Goal: Task Accomplishment & Management: Complete application form

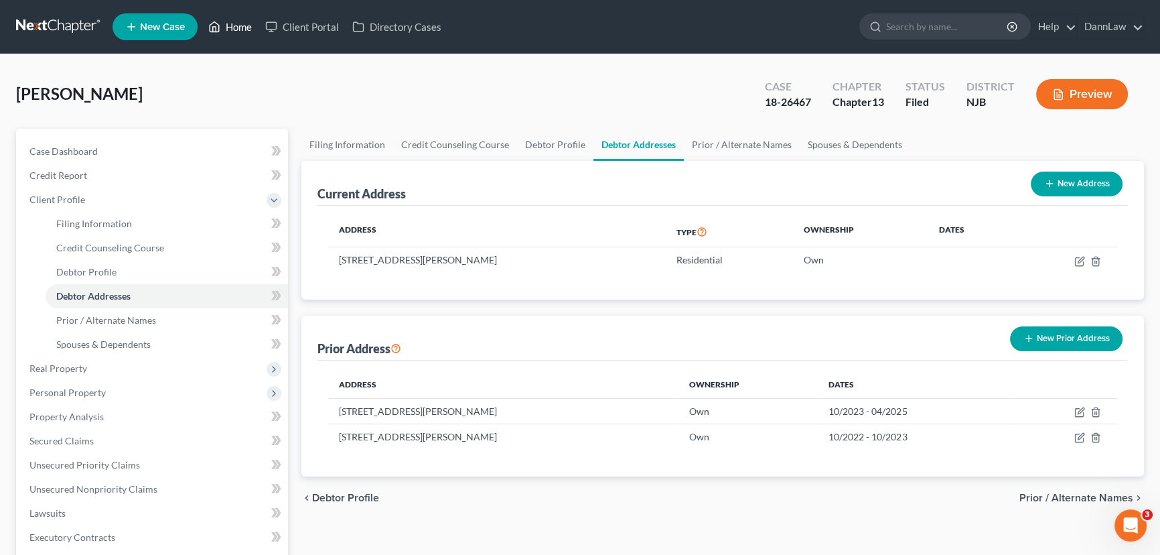
click at [248, 22] on link "Home" at bounding box center [230, 27] width 57 height 24
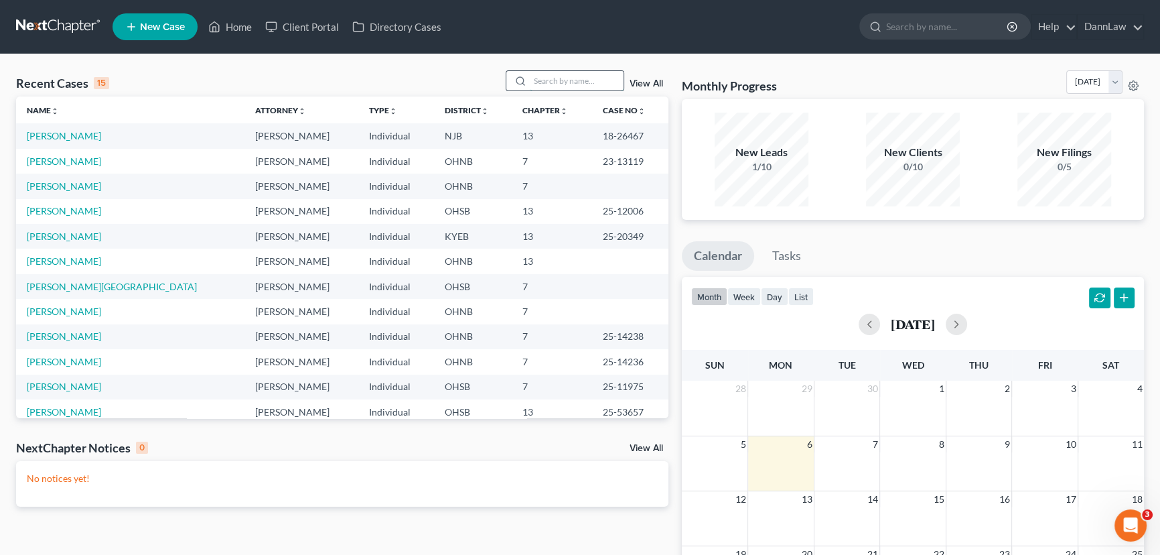
click at [600, 86] on input "search" at bounding box center [577, 80] width 94 height 19
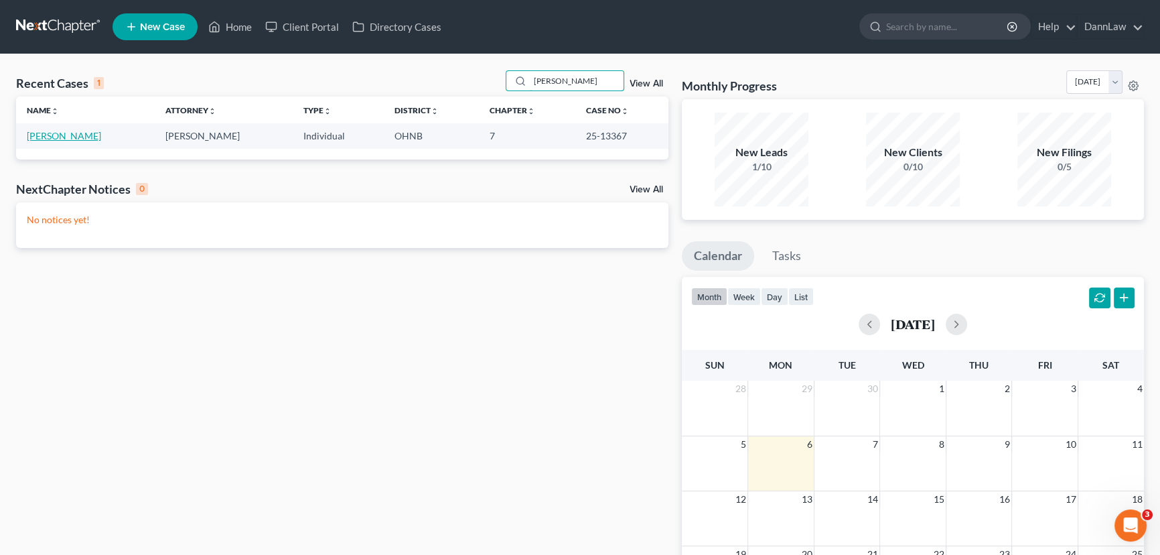
type input "[PERSON_NAME]"
click at [72, 135] on link "[PERSON_NAME]" at bounding box center [64, 135] width 74 height 11
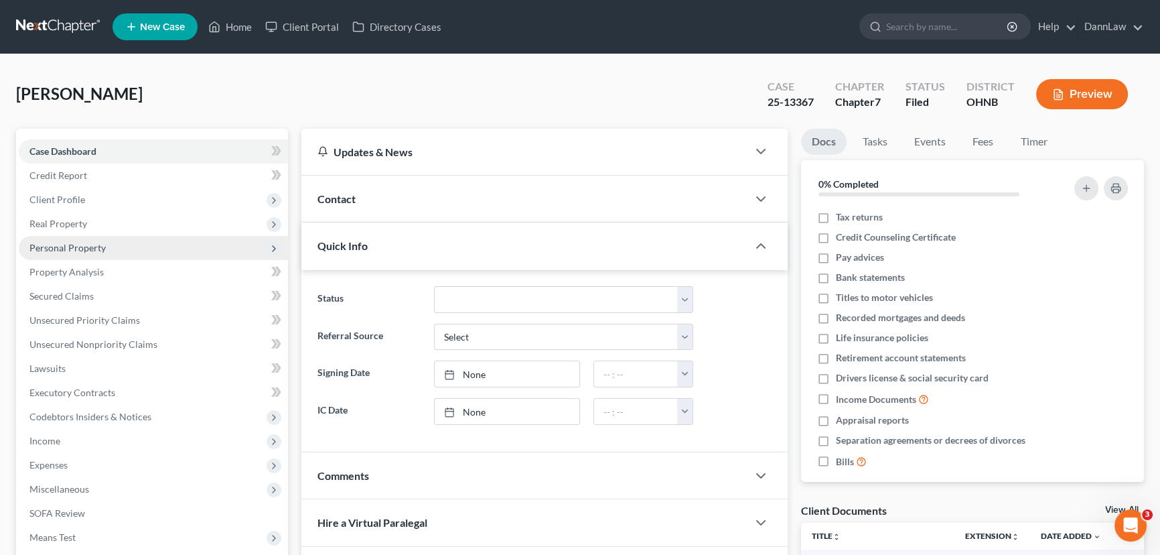
click at [81, 242] on span "Personal Property" at bounding box center [67, 247] width 76 height 11
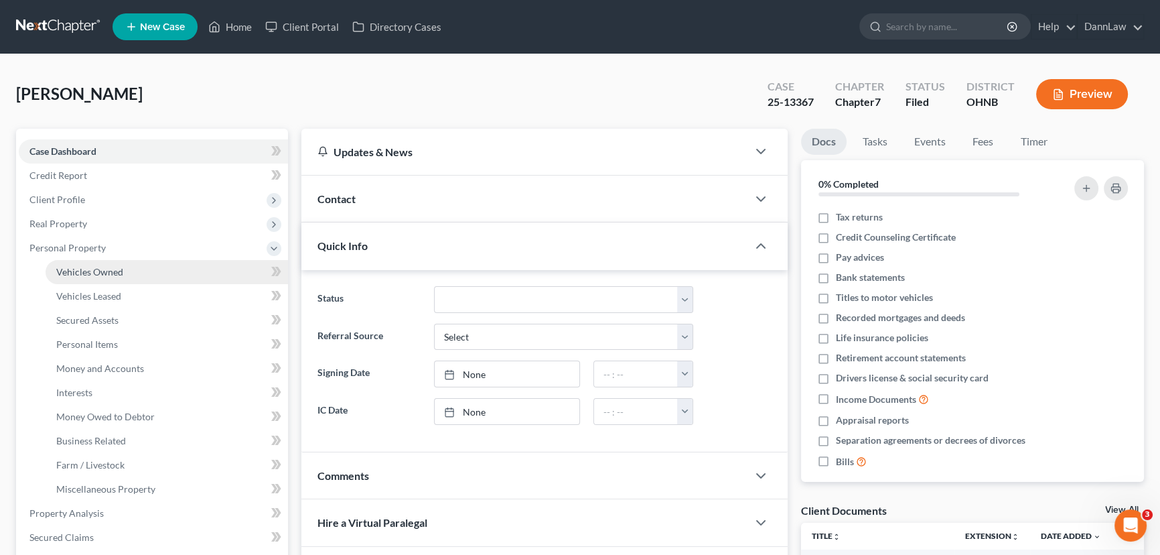
click at [90, 271] on span "Vehicles Owned" at bounding box center [89, 271] width 67 height 11
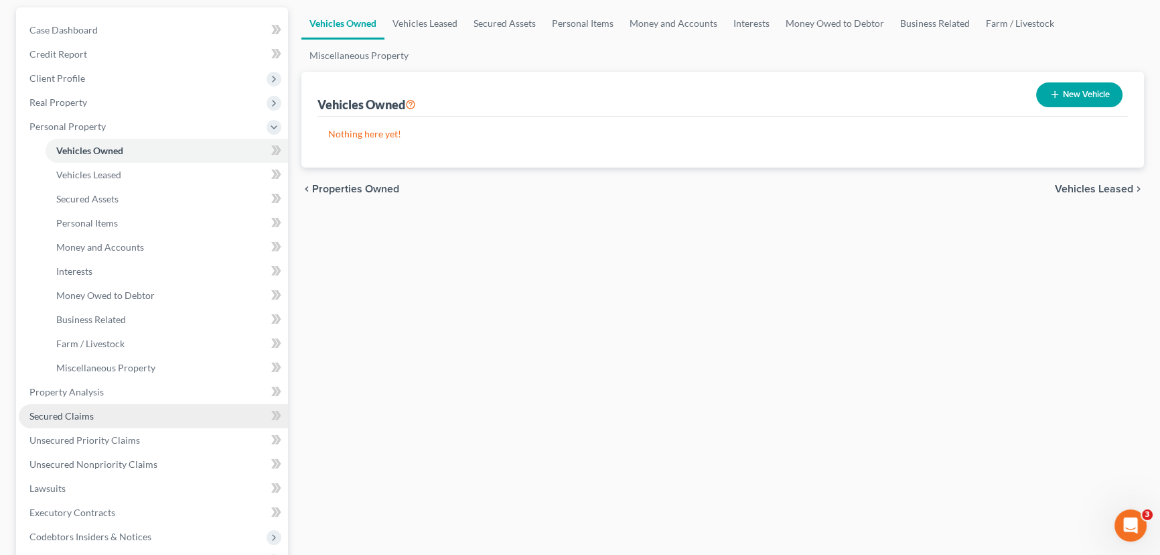
click at [110, 417] on link "Secured Claims" at bounding box center [153, 416] width 269 height 24
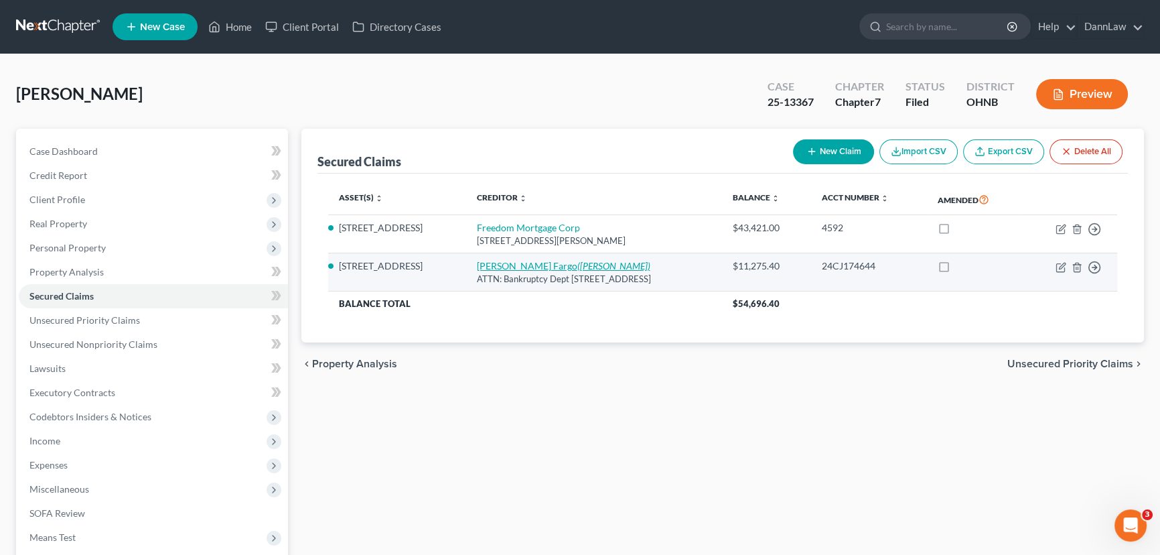
click at [577, 262] on icon "([PERSON_NAME])" at bounding box center [613, 265] width 73 height 11
select select "38"
select select "3"
select select "0"
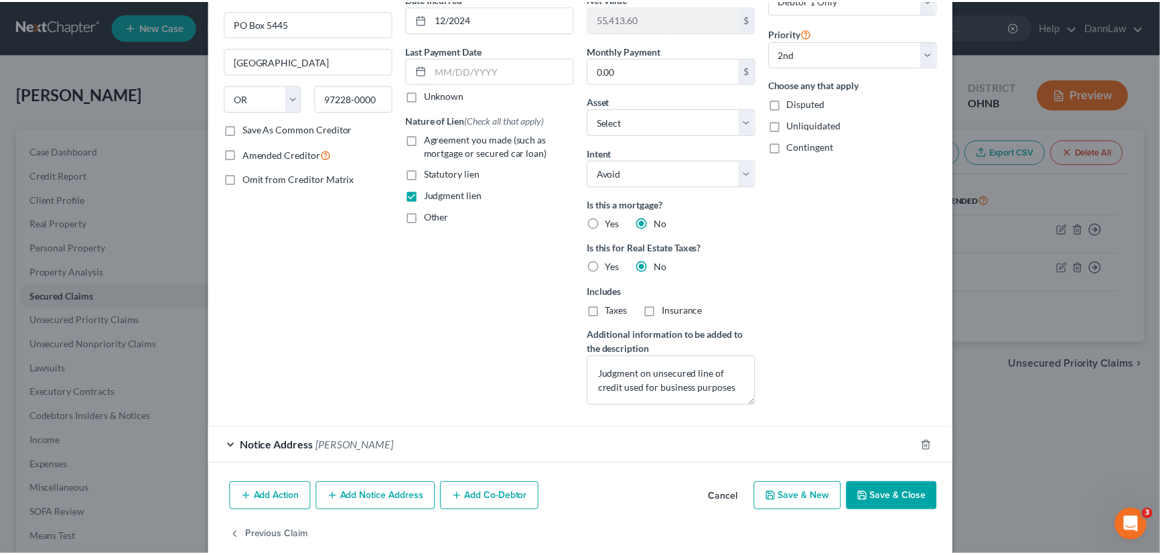
scroll to position [161, 0]
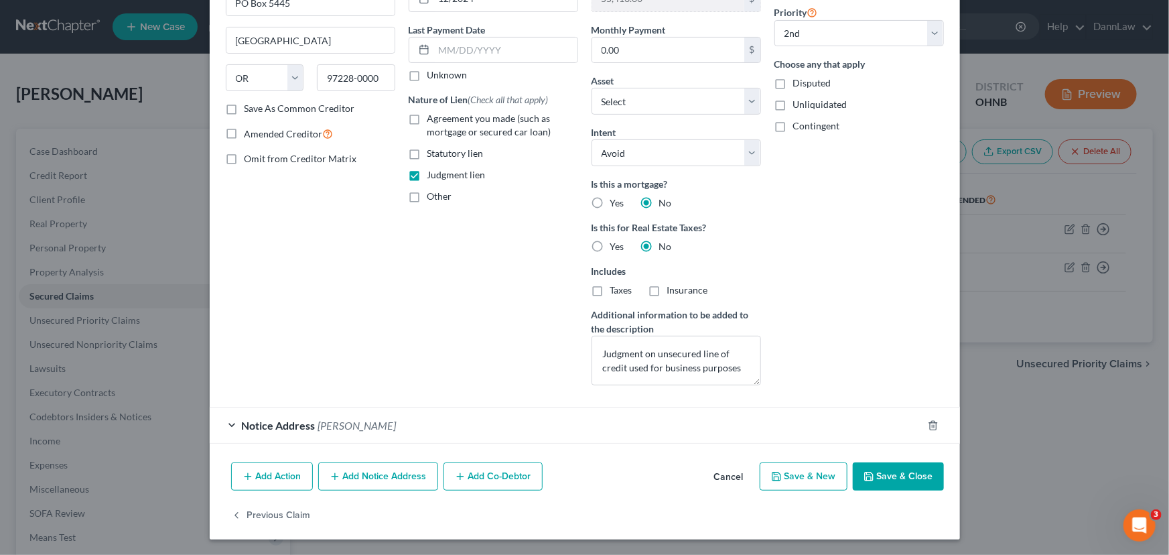
click at [729, 478] on button "Cancel" at bounding box center [729, 477] width 51 height 27
